Goal: Task Accomplishment & Management: Use online tool/utility

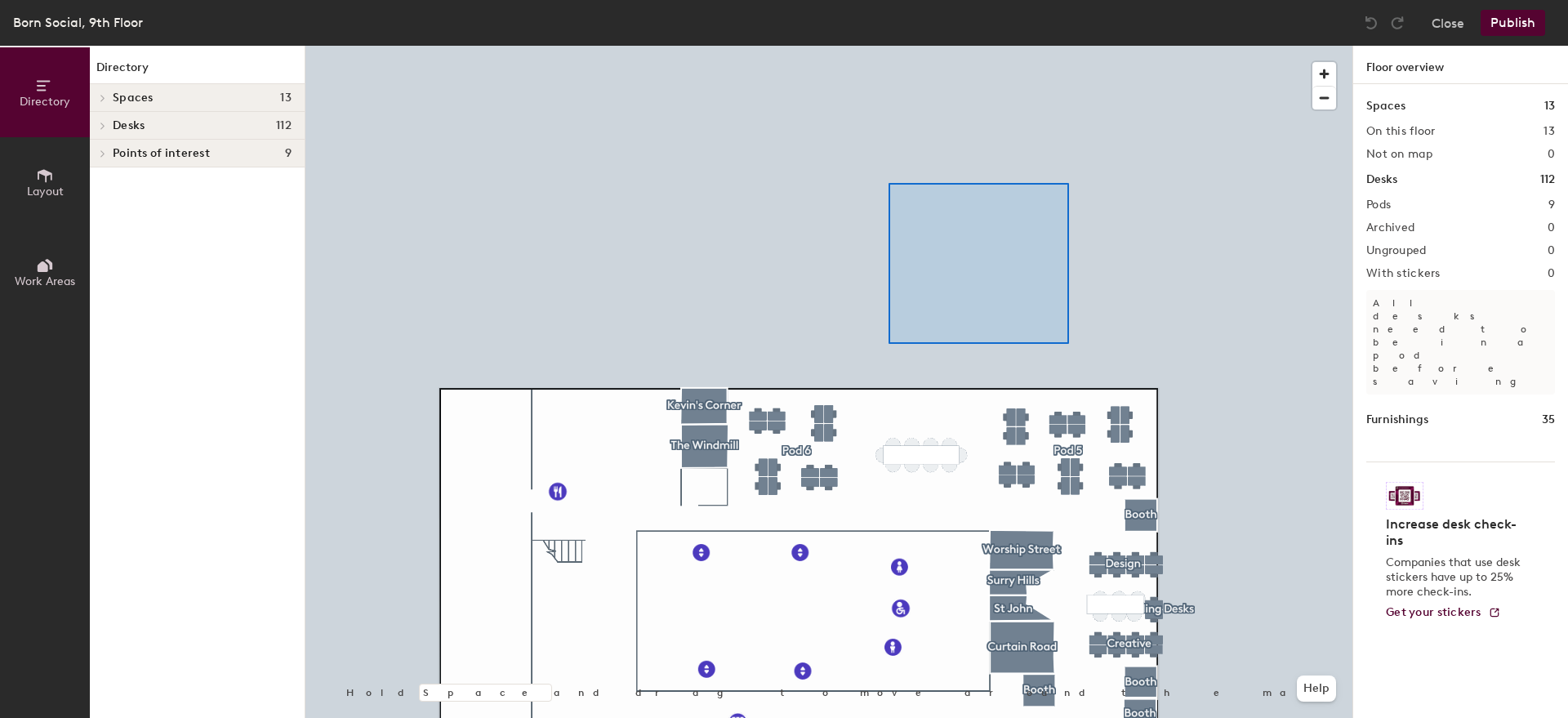
click at [889, 46] on div at bounding box center [828, 46] width 1046 height 0
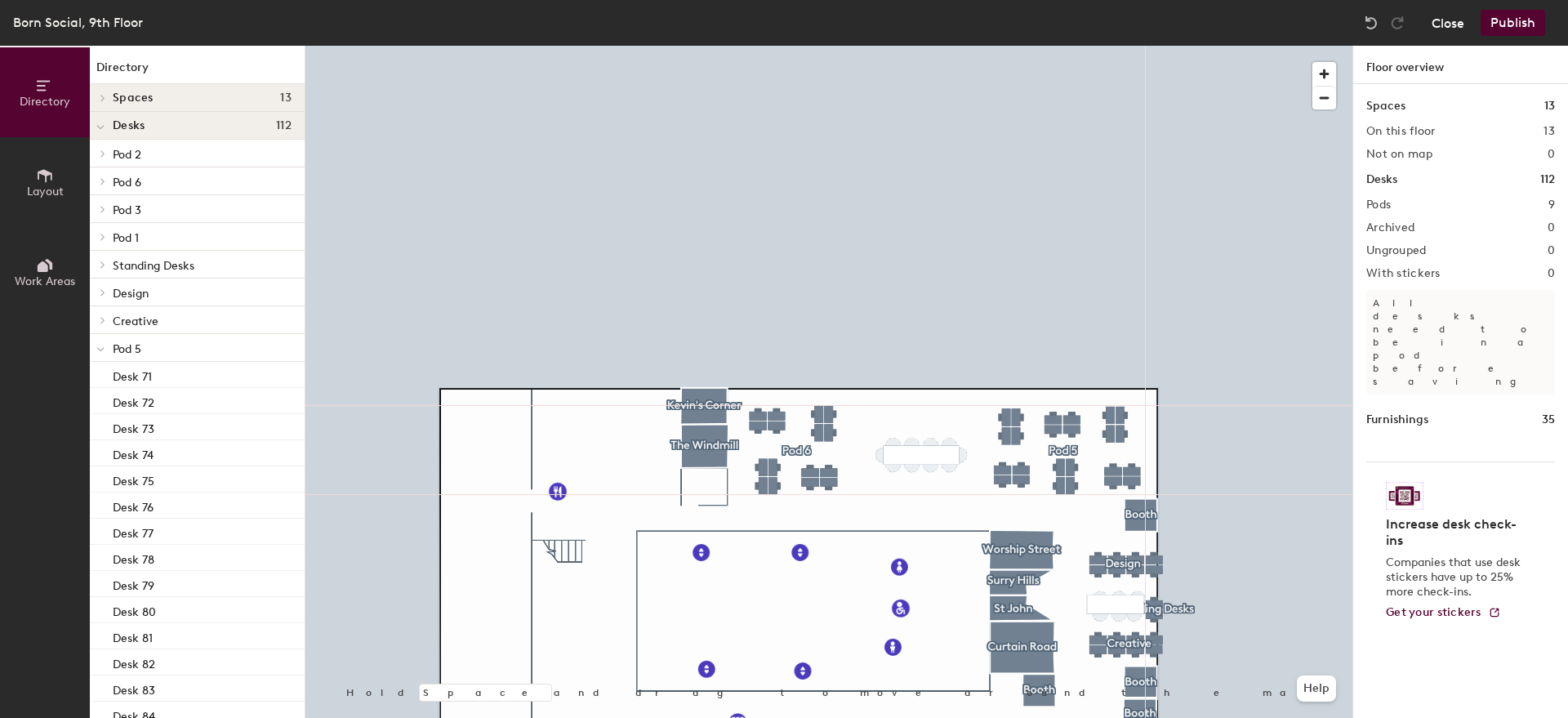
click at [1462, 21] on button "Close" at bounding box center [1447, 23] width 33 height 26
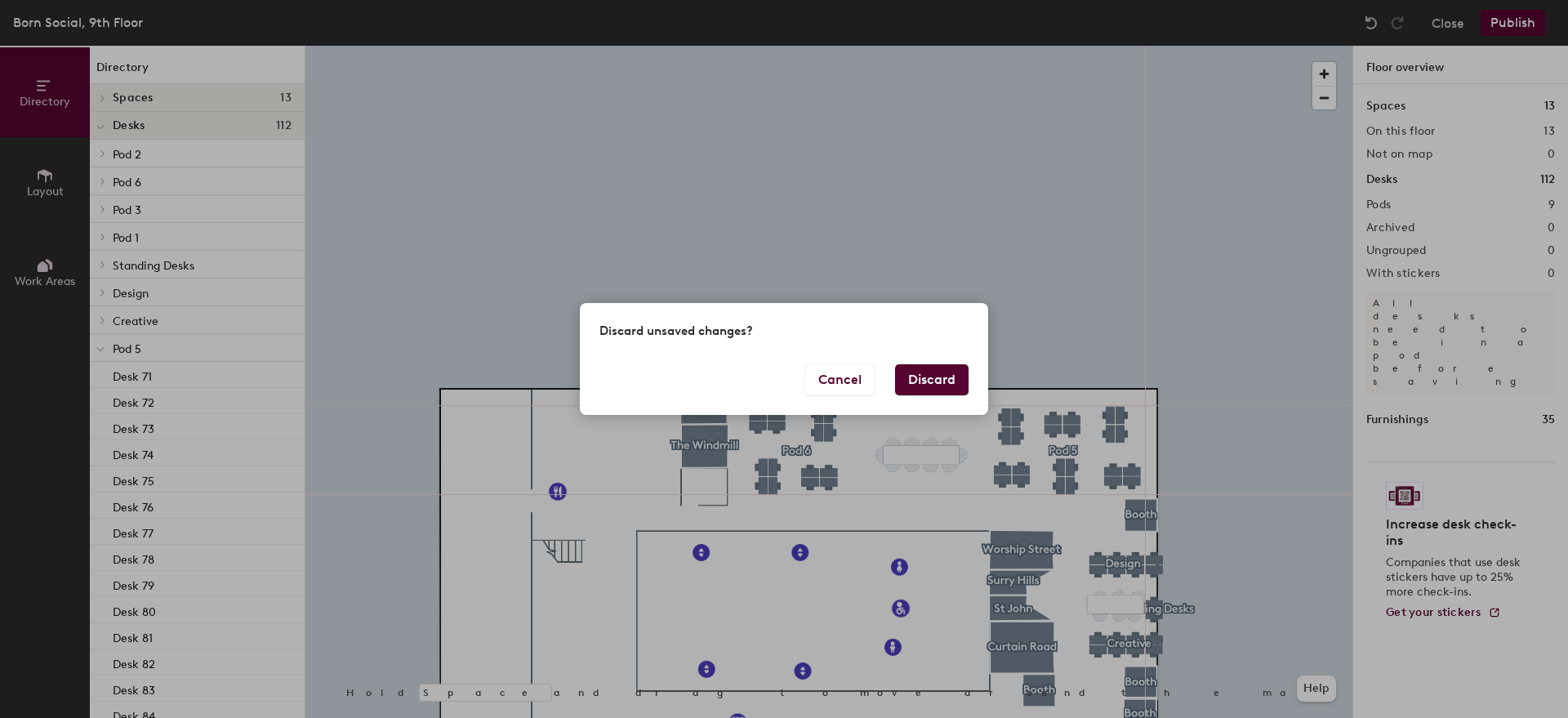
click at [920, 378] on button "Discard" at bounding box center [931, 379] width 73 height 31
